Goal: Information Seeking & Learning: Learn about a topic

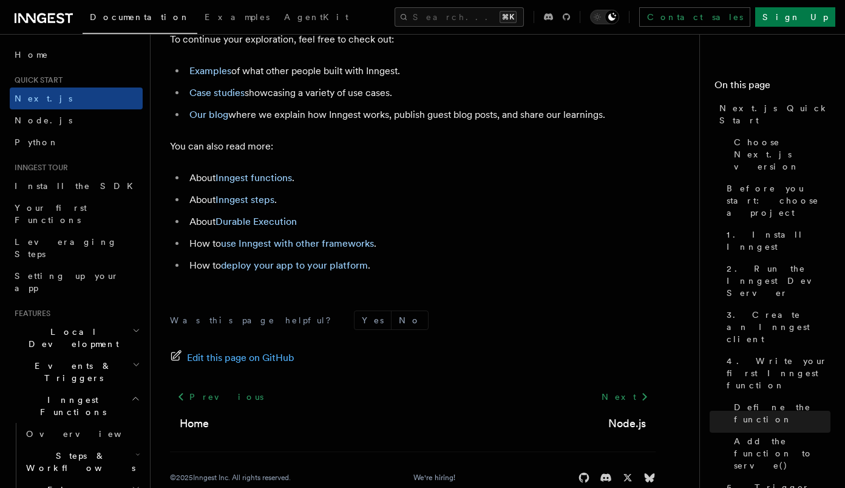
scroll to position [7650, 0]
click at [261, 185] on link "Inngest functions" at bounding box center [254, 179] width 77 height 12
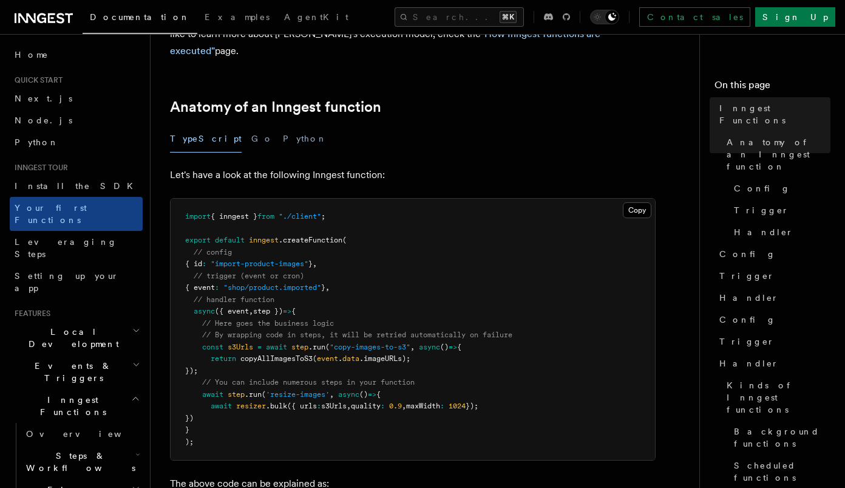
scroll to position [241, 0]
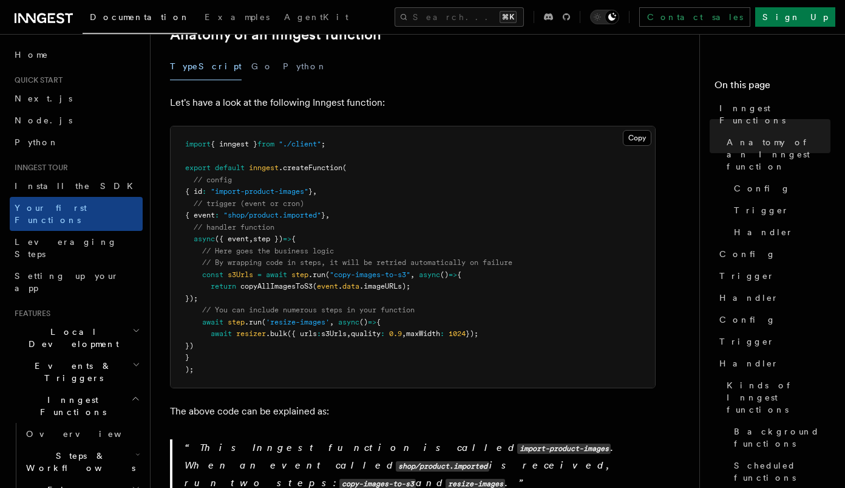
drag, startPoint x: 223, startPoint y: 281, endPoint x: 205, endPoint y: 261, distance: 27.1
click at [205, 261] on pre "import { inngest } from "./client" ; export default inngest .createFunction ( /…" at bounding box center [413, 256] width 485 height 261
copy code "const s3Urls = await step .run ( "copy-images-to-s3" , async () => { return cop…"
click at [380, 189] on pre "import { inngest } from "./client" ; export default inngest .createFunction ( /…" at bounding box center [413, 256] width 485 height 261
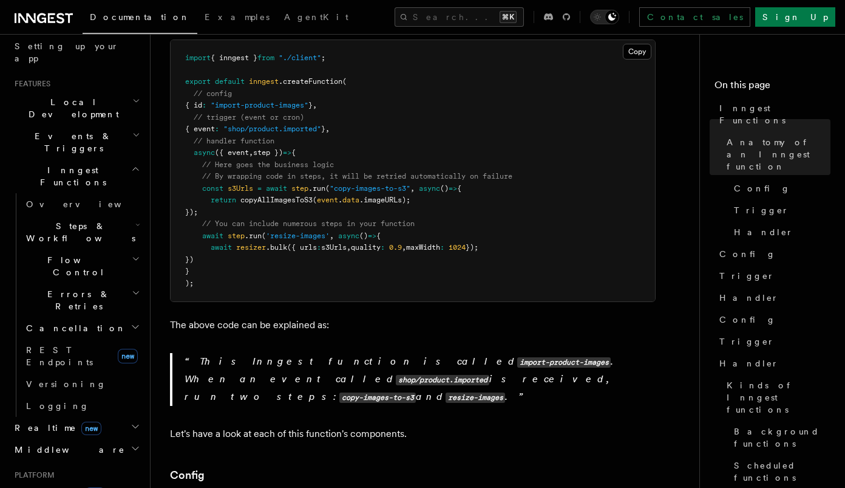
scroll to position [227, 0]
click at [128, 217] on h2 "Steps & Workflows" at bounding box center [81, 234] width 121 height 34
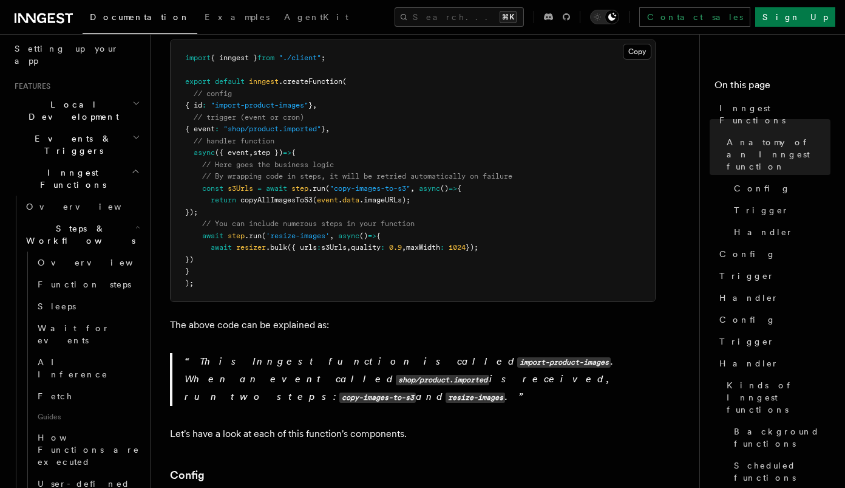
click at [128, 217] on h2 "Steps & Workflows" at bounding box center [81, 234] width 121 height 34
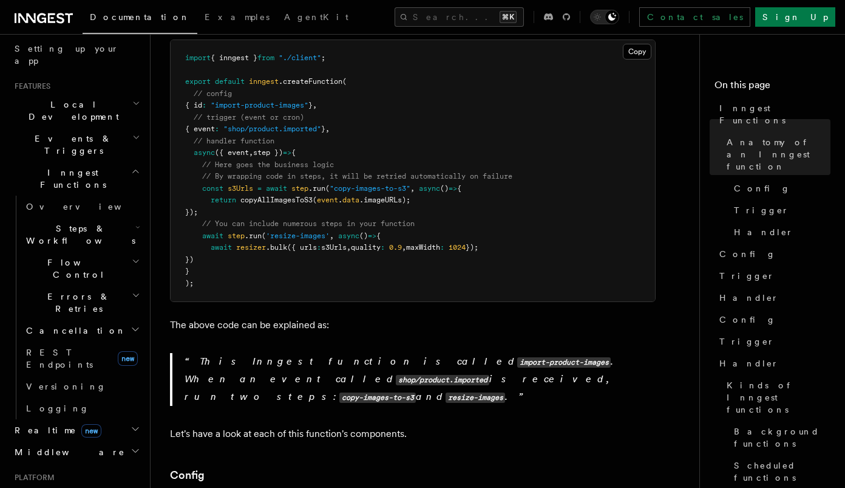
click at [130, 251] on h2 "Flow Control" at bounding box center [81, 268] width 121 height 34
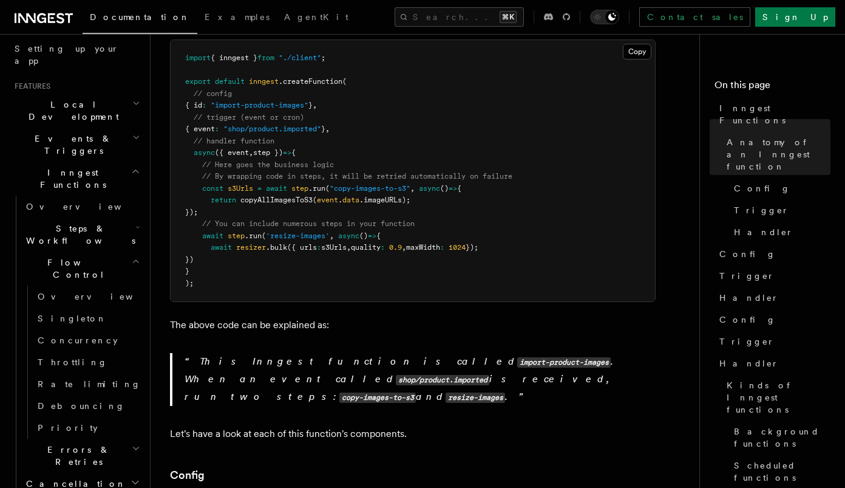
click at [130, 251] on h2 "Flow Control" at bounding box center [81, 268] width 121 height 34
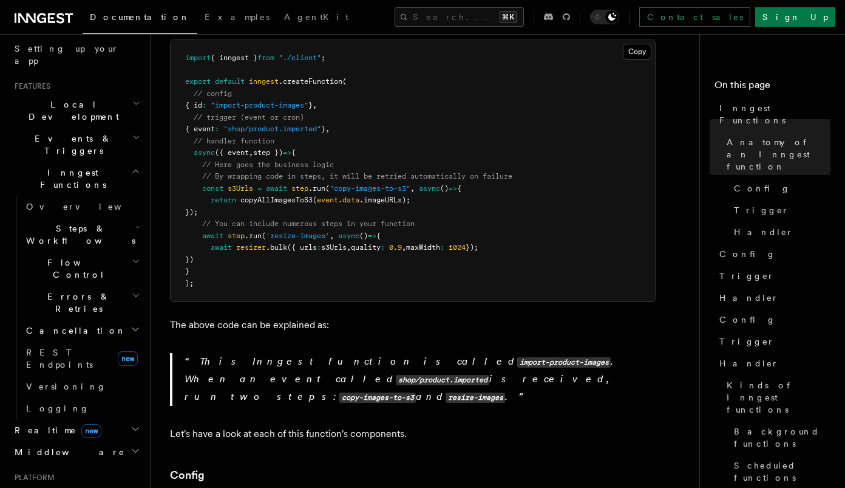
click at [132, 290] on icon "button" at bounding box center [136, 295] width 9 height 10
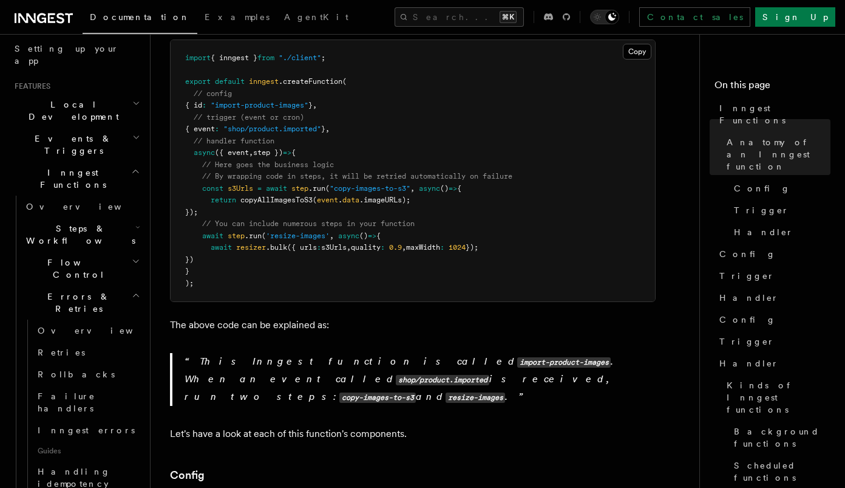
click at [132, 290] on icon "button" at bounding box center [136, 295] width 9 height 10
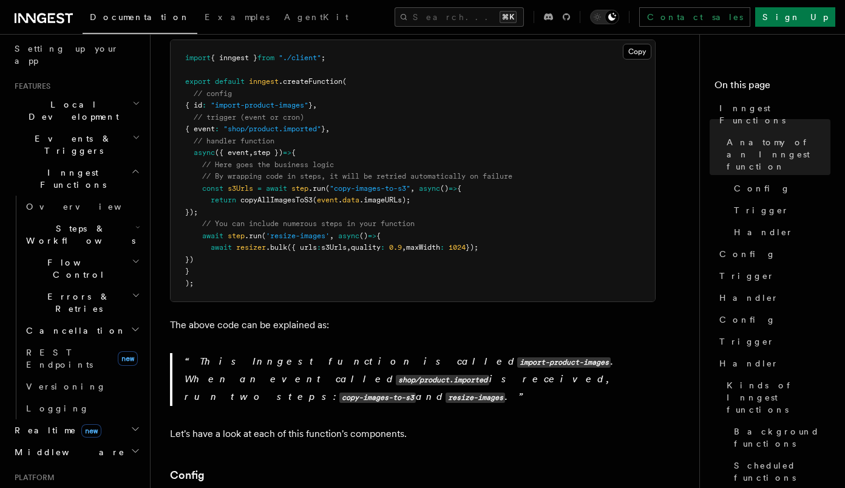
click at [132, 324] on icon "button" at bounding box center [136, 329] width 10 height 10
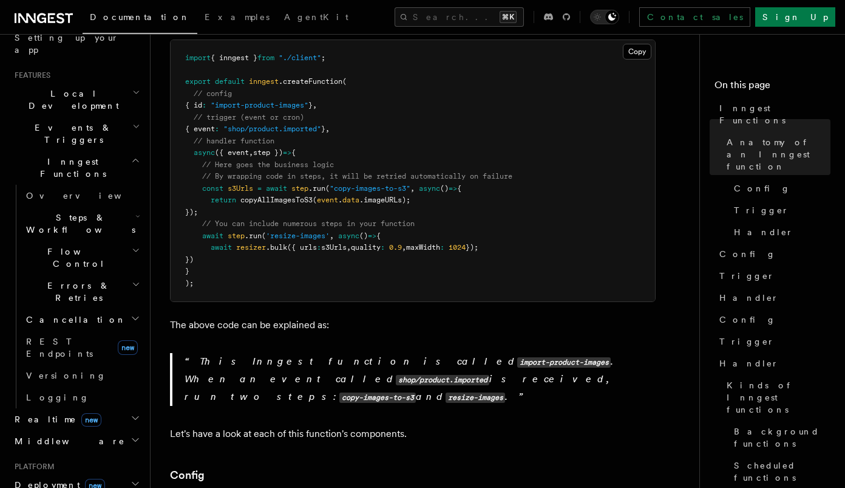
scroll to position [229, 0]
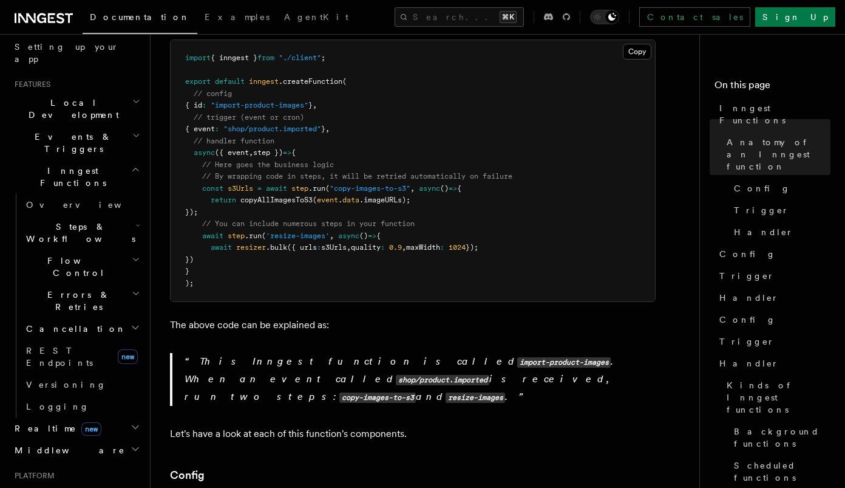
click at [134, 126] on h2 "Events & Triggers" at bounding box center [76, 143] width 133 height 34
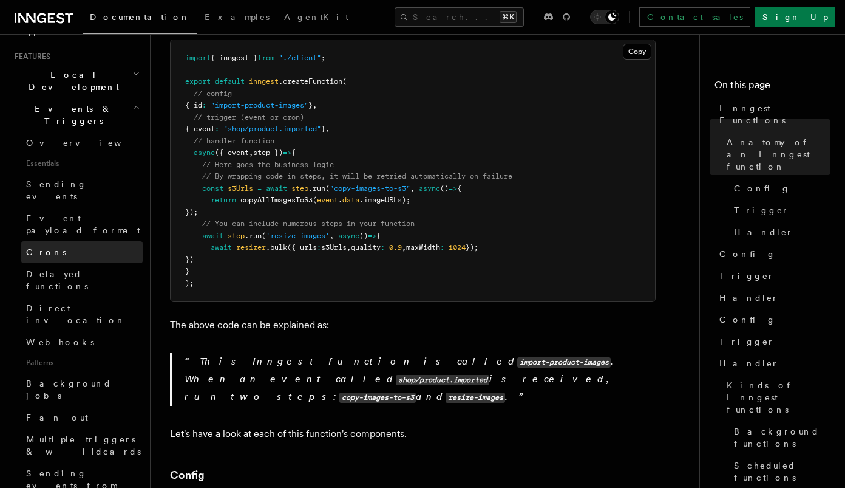
scroll to position [264, 0]
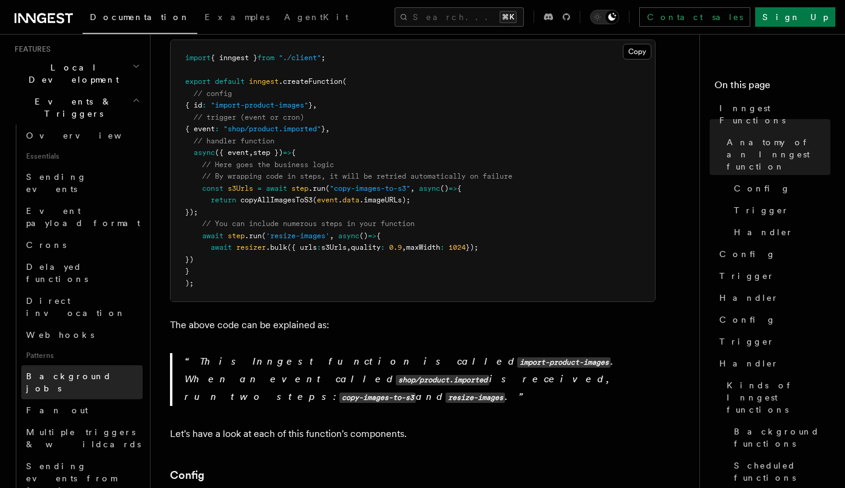
click at [77, 371] on span "Background jobs" at bounding box center [69, 382] width 86 height 22
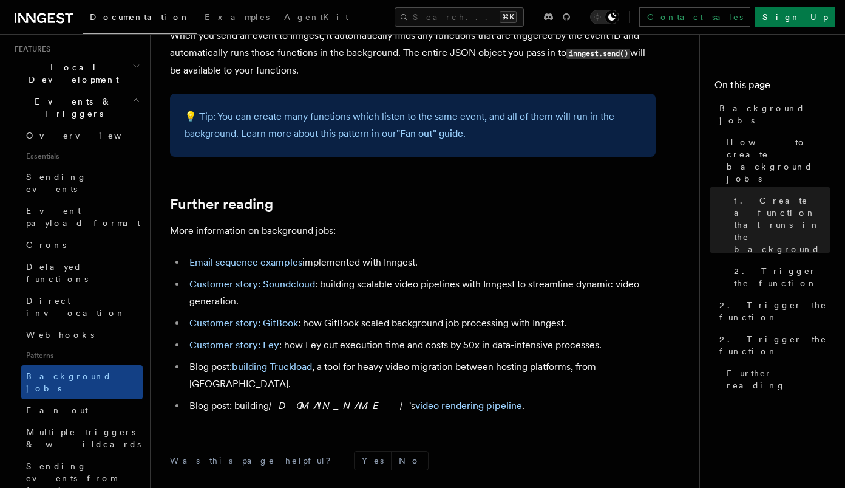
scroll to position [1125, 0]
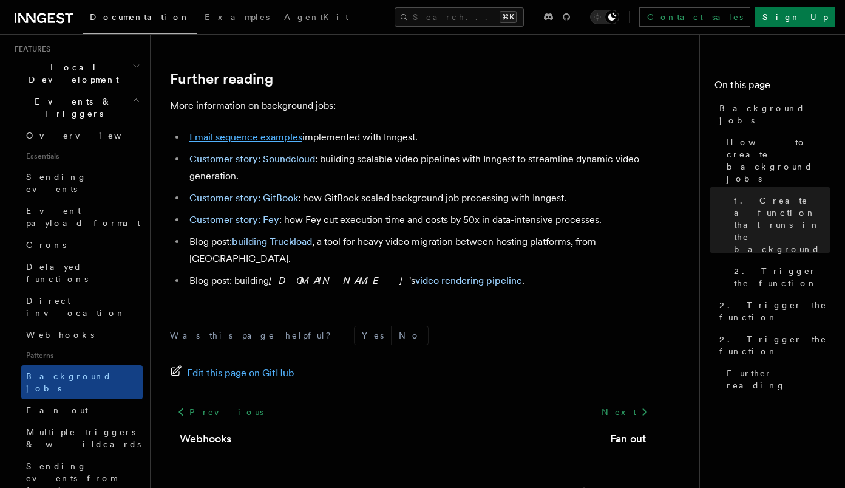
click at [222, 137] on link "Email sequence examples" at bounding box center [245, 137] width 113 height 12
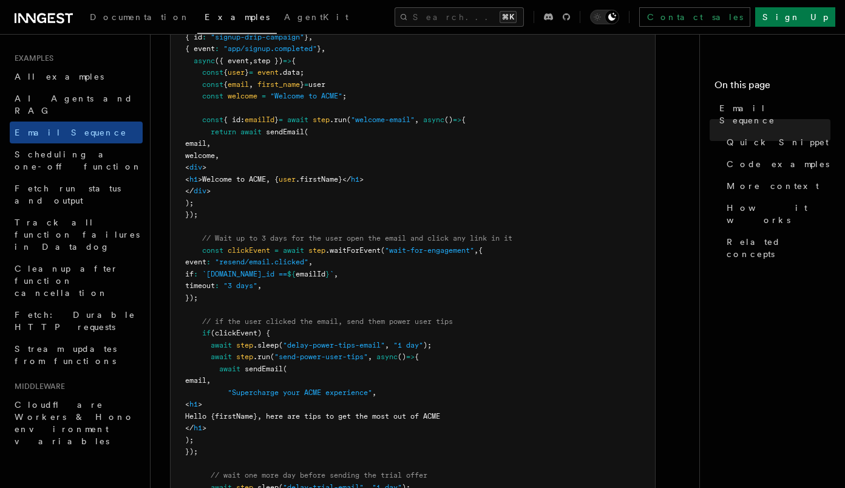
scroll to position [339, 0]
